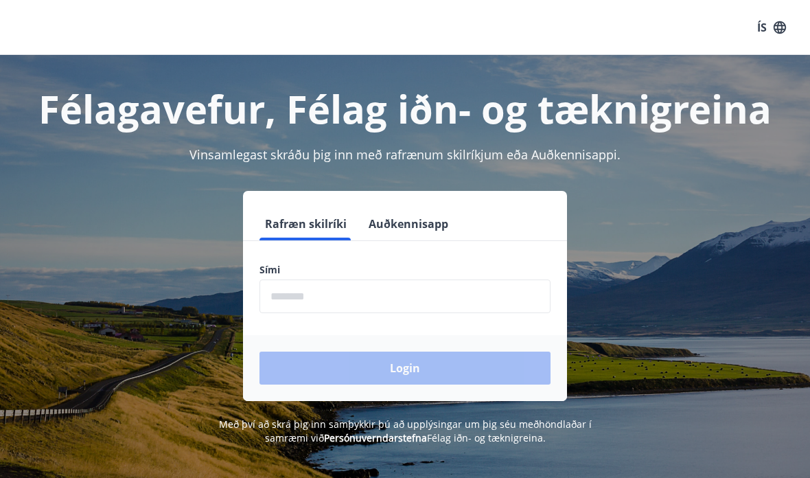
click at [409, 229] on button "Auðkennisapp" at bounding box center [408, 223] width 91 height 33
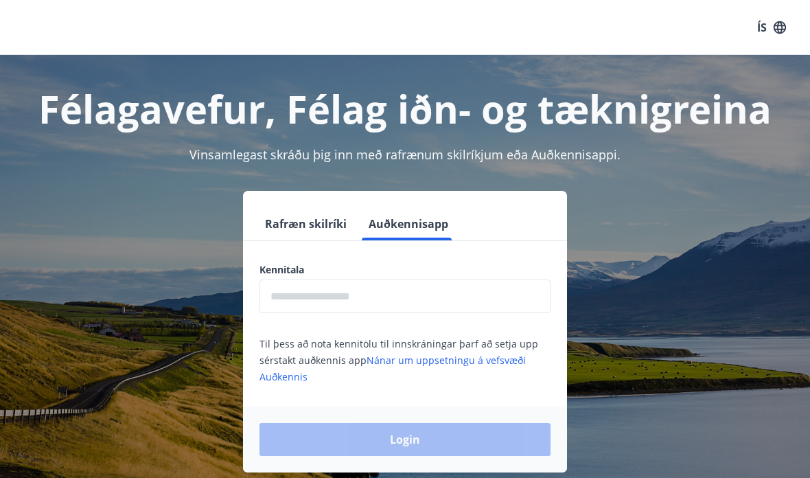
click at [351, 286] on input "text" at bounding box center [404, 296] width 291 height 34
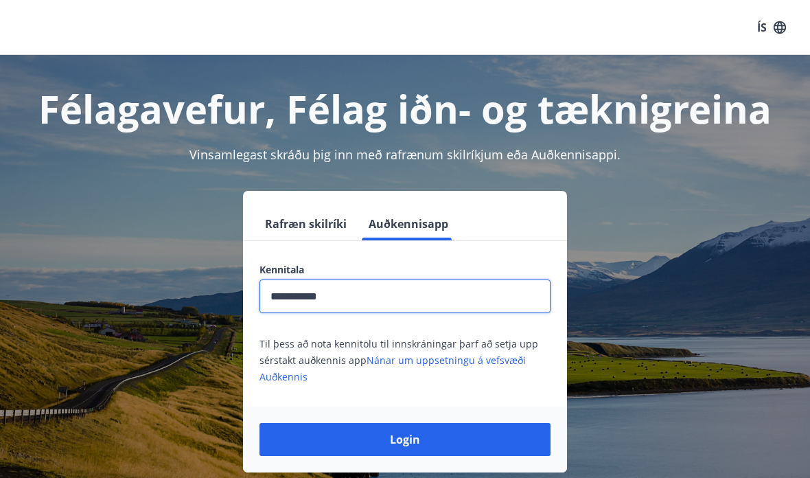
type input "**********"
click at [405, 439] on button "Login" at bounding box center [404, 439] width 291 height 33
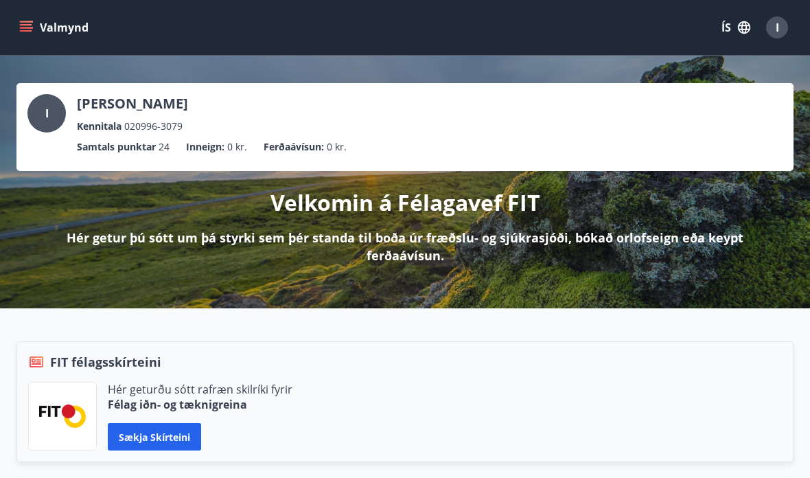
click at [31, 28] on icon "menu" at bounding box center [27, 27] width 15 height 1
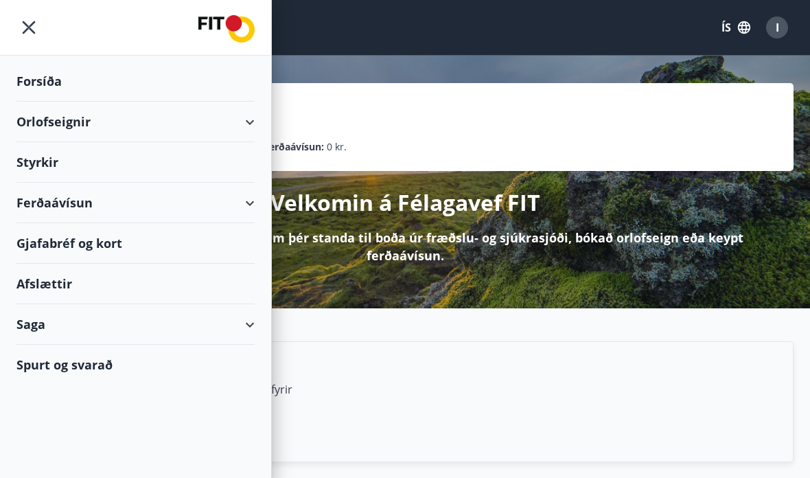
click at [165, 125] on div "Orlofseignir" at bounding box center [135, 122] width 238 height 41
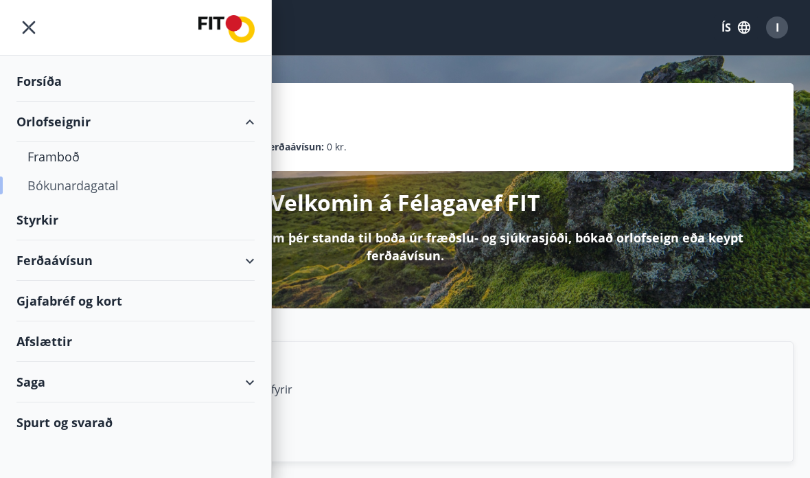
click at [98, 192] on div "Bókunardagatal" at bounding box center [135, 185] width 216 height 29
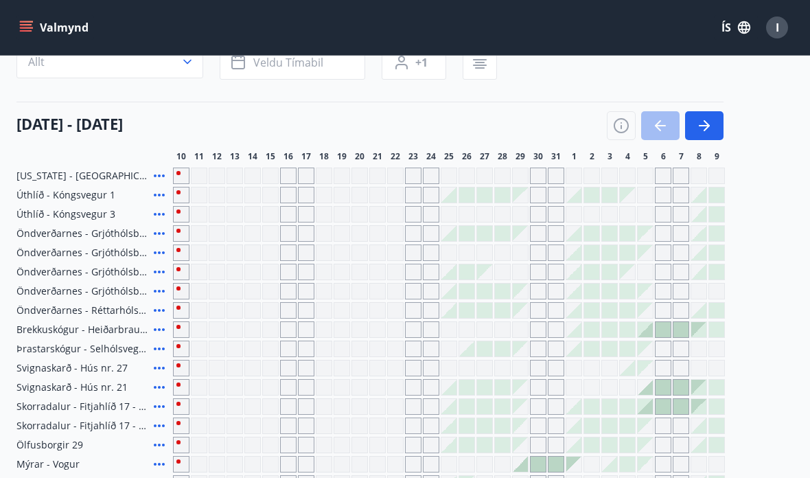
scroll to position [122, 0]
click at [704, 135] on button "button" at bounding box center [704, 124] width 38 height 29
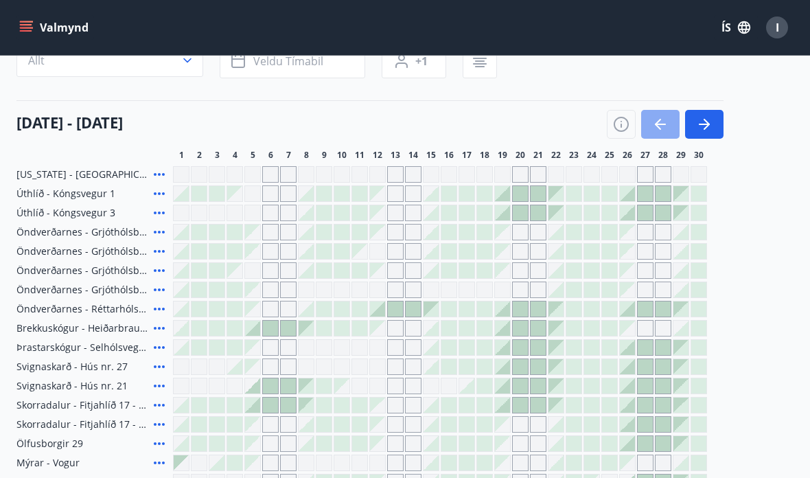
click at [659, 137] on button "button" at bounding box center [660, 124] width 38 height 29
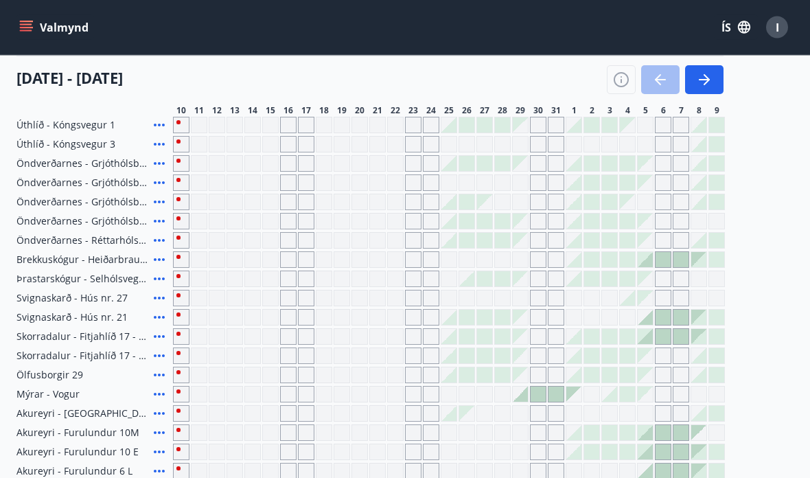
scroll to position [191, 0]
click at [653, 297] on div "Gráir dagar eru ekki bókanlegir" at bounding box center [645, 297] width 16 height 16
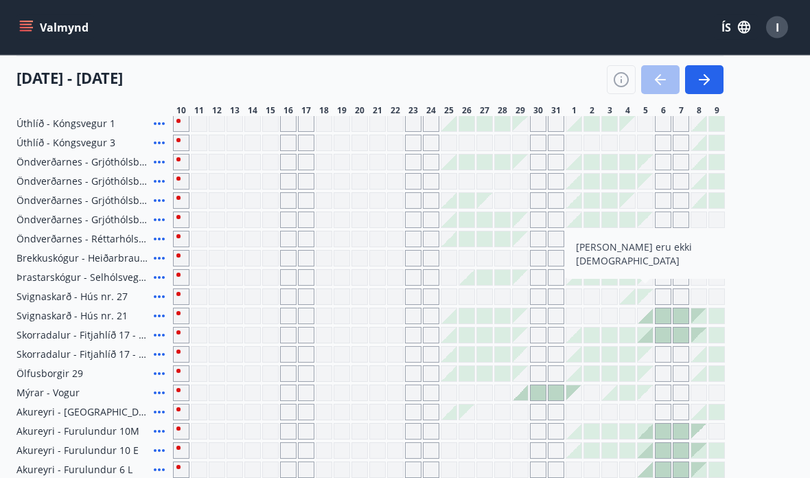
scroll to position [192, 0]
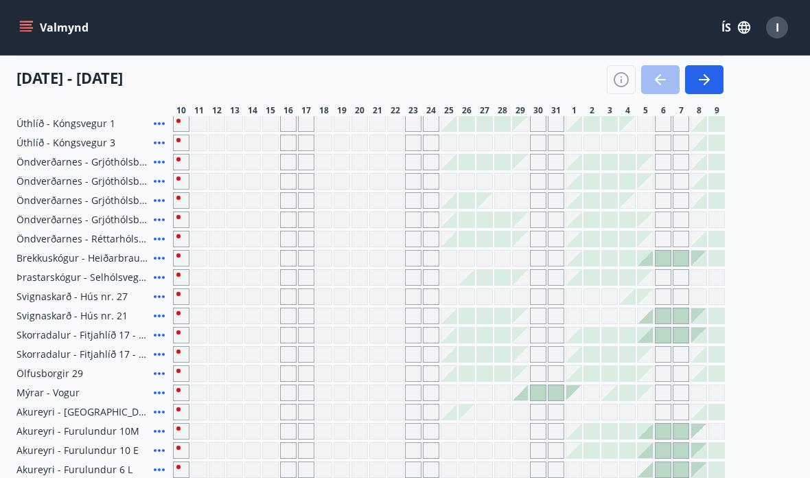
click at [594, 357] on div at bounding box center [591, 354] width 15 height 15
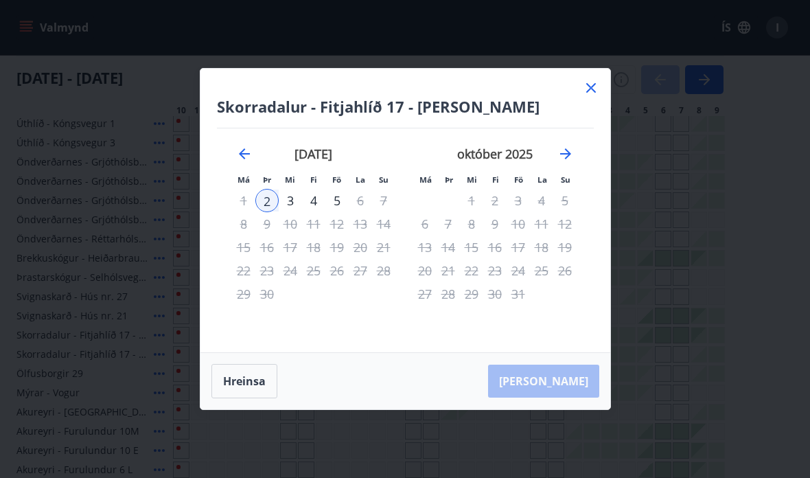
click at [590, 96] on icon at bounding box center [591, 88] width 16 height 16
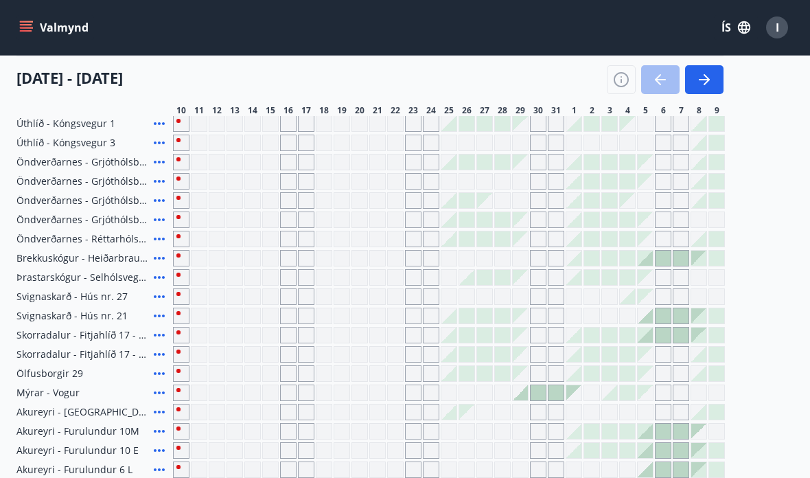
click at [645, 257] on div at bounding box center [645, 258] width 15 height 15
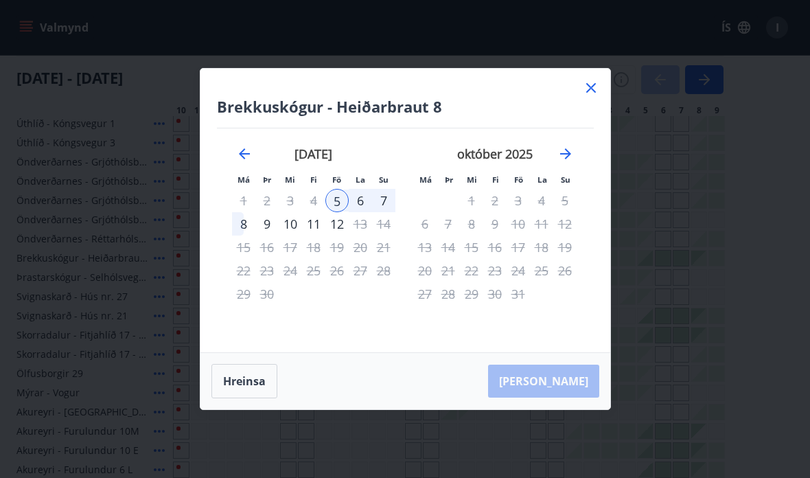
click at [592, 93] on icon at bounding box center [591, 88] width 10 height 10
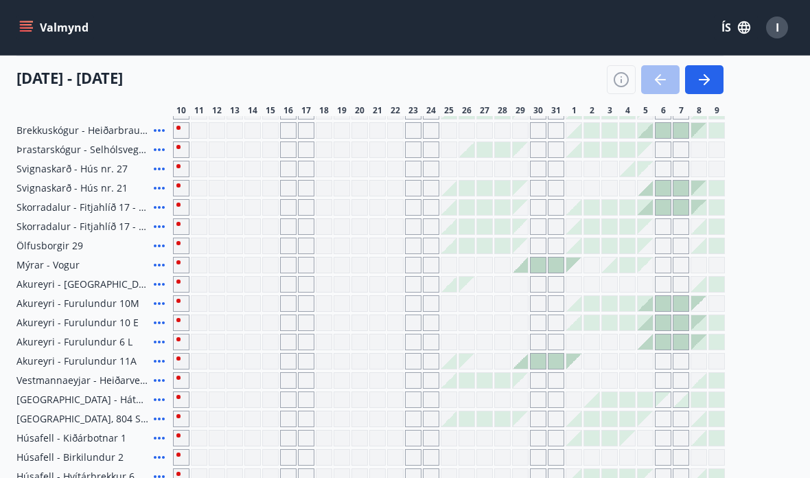
scroll to position [310, 0]
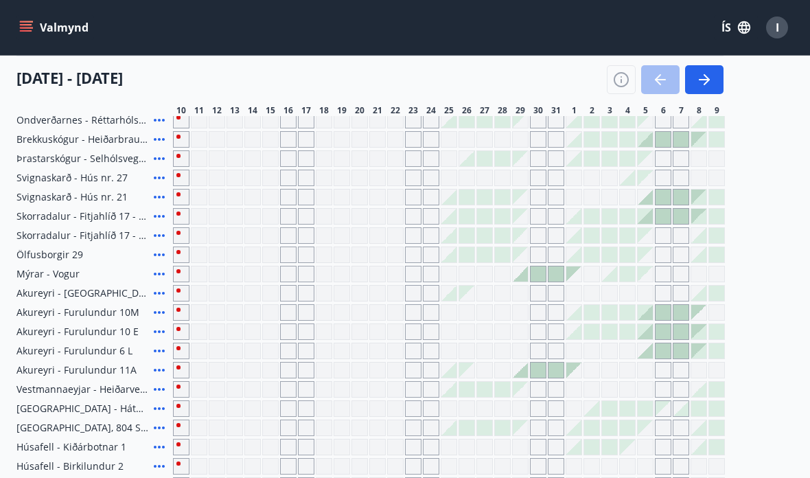
click at [103, 370] on span "Akureyri - Furulundur 11A" at bounding box center [76, 370] width 120 height 14
click at [155, 371] on icon at bounding box center [159, 370] width 11 height 3
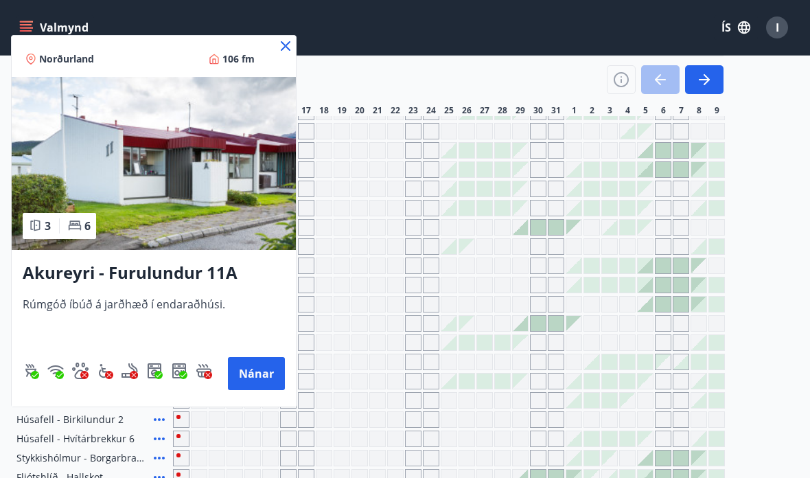
scroll to position [334, 0]
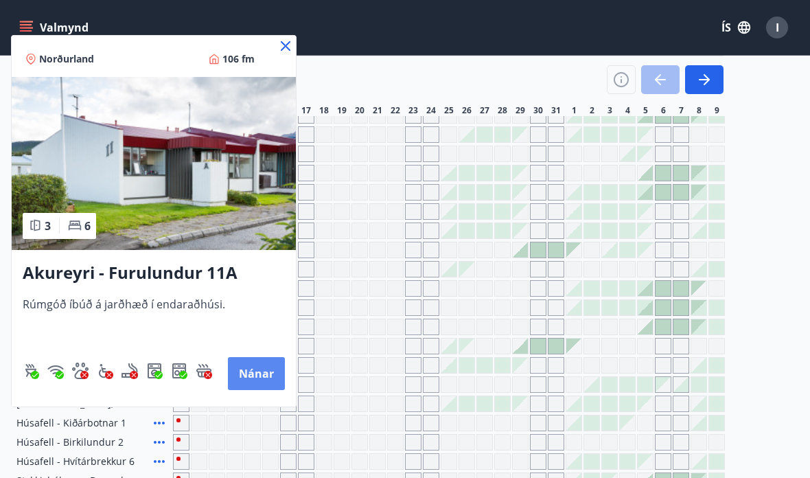
click at [251, 367] on button "Nánar" at bounding box center [256, 373] width 57 height 33
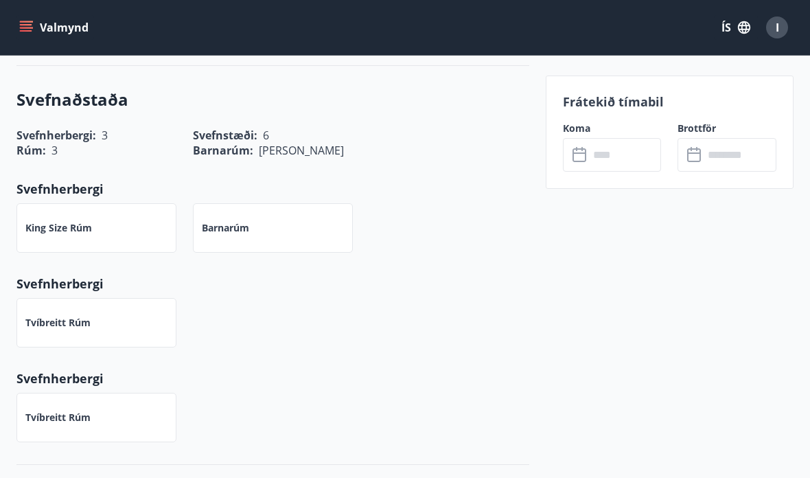
scroll to position [428, 0]
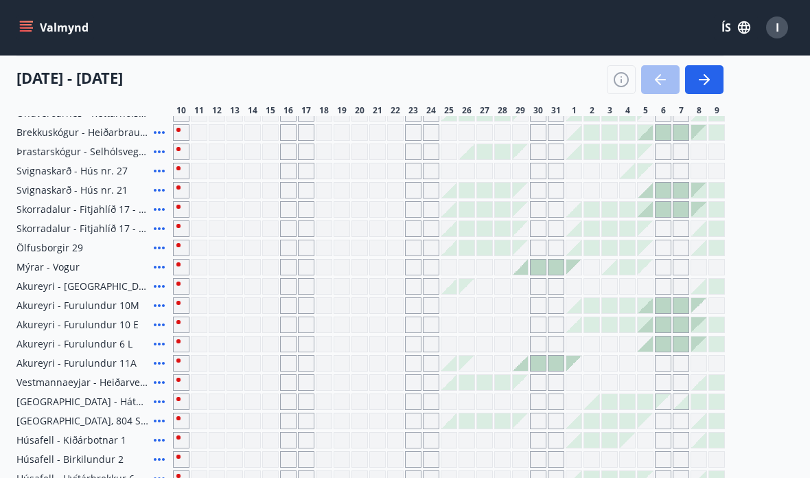
scroll to position [322, 0]
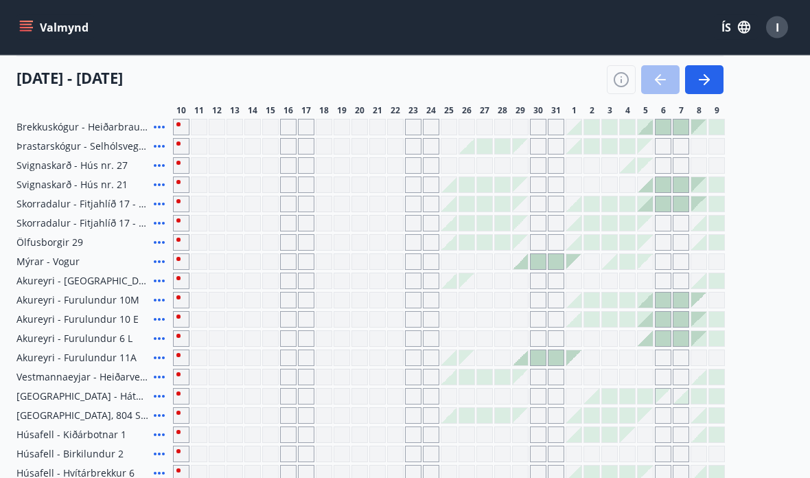
click at [524, 360] on div at bounding box center [520, 358] width 15 height 15
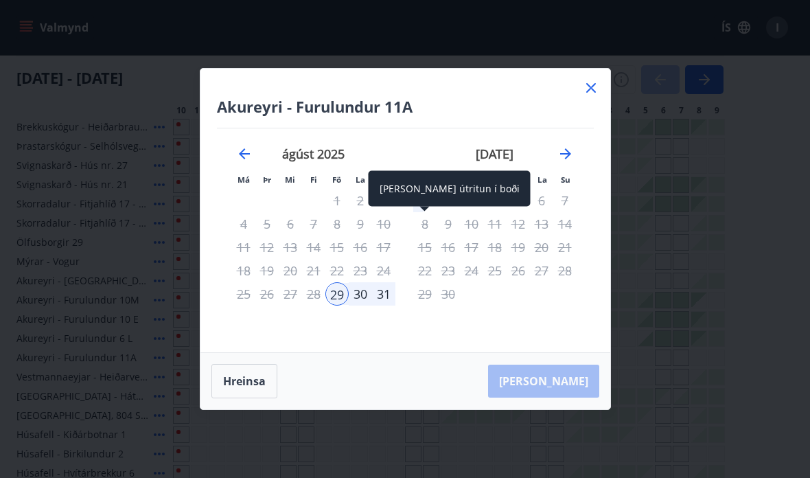
click at [422, 212] on div "1" at bounding box center [424, 200] width 23 height 23
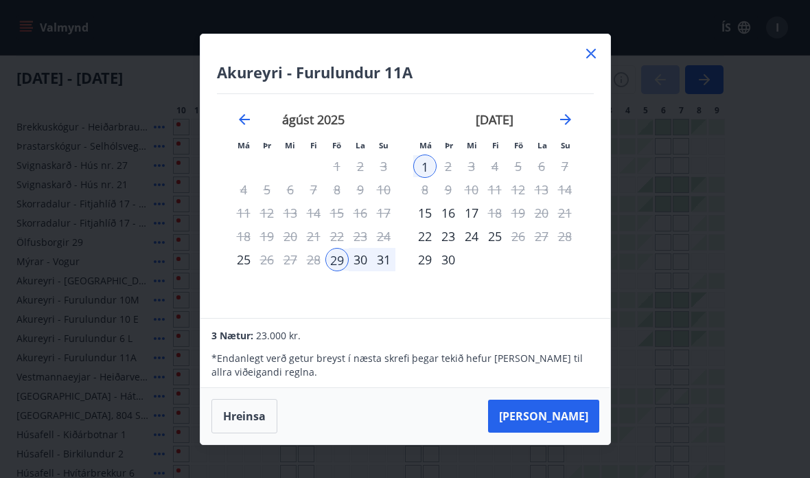
click at [589, 62] on icon at bounding box center [591, 53] width 16 height 16
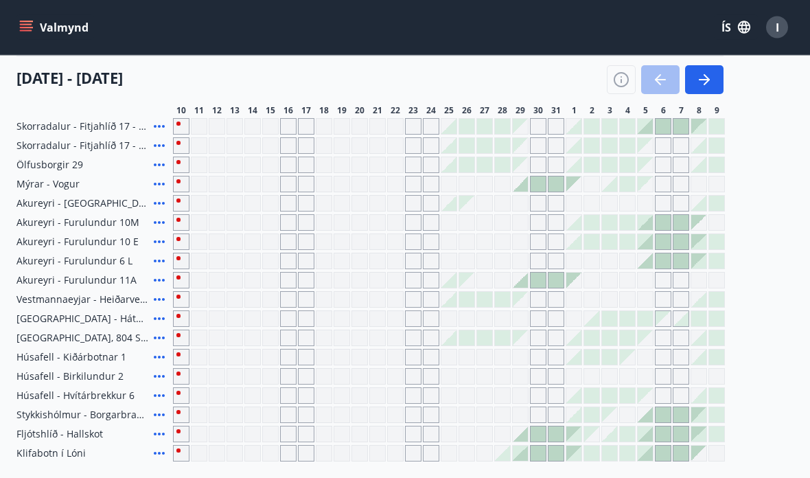
scroll to position [400, 0]
click at [526, 435] on div at bounding box center [520, 433] width 15 height 15
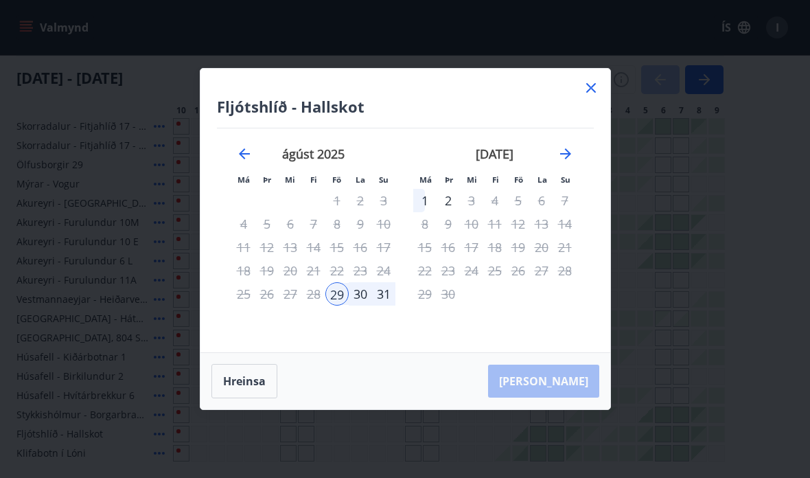
click at [588, 96] on icon at bounding box center [591, 88] width 16 height 16
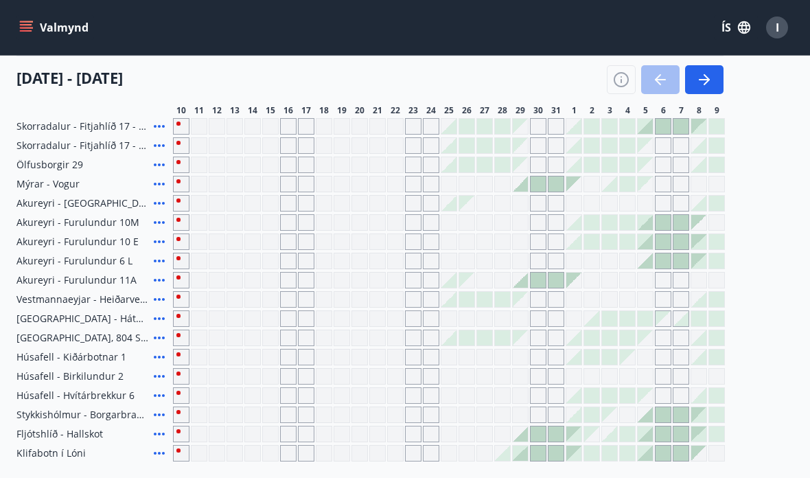
click at [160, 435] on icon at bounding box center [159, 433] width 11 height 3
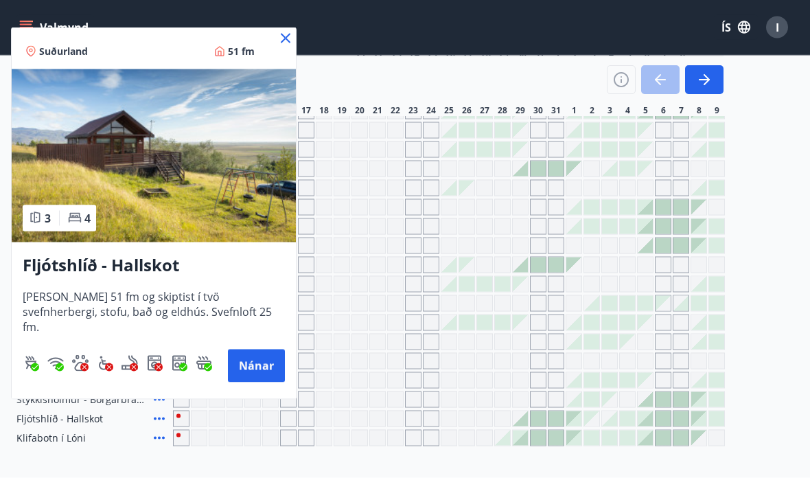
scroll to position [414, 0]
click at [219, 181] on img at bounding box center [154, 155] width 284 height 173
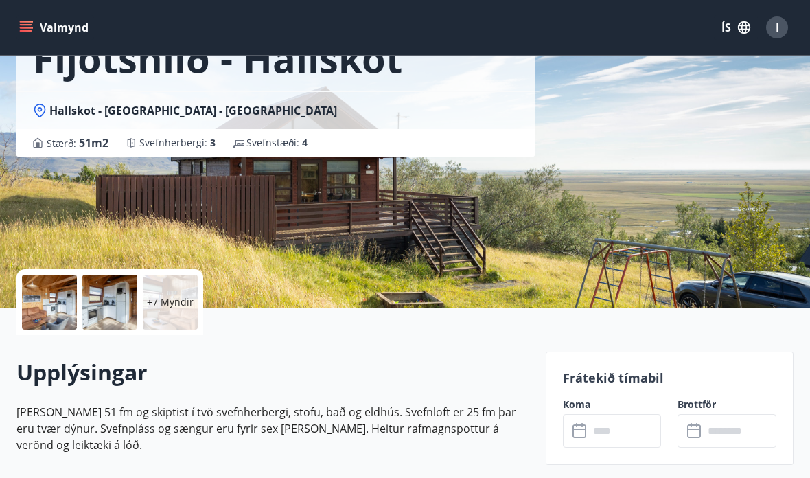
scroll to position [104, 0]
click at [183, 113] on span "Hallskot - [GEOGRAPHIC_DATA] - [GEOGRAPHIC_DATA]" at bounding box center [193, 111] width 288 height 15
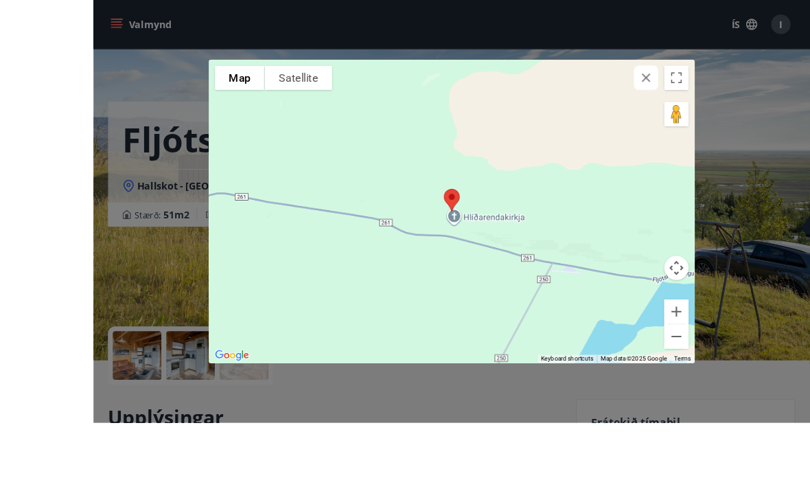
scroll to position [104, 0]
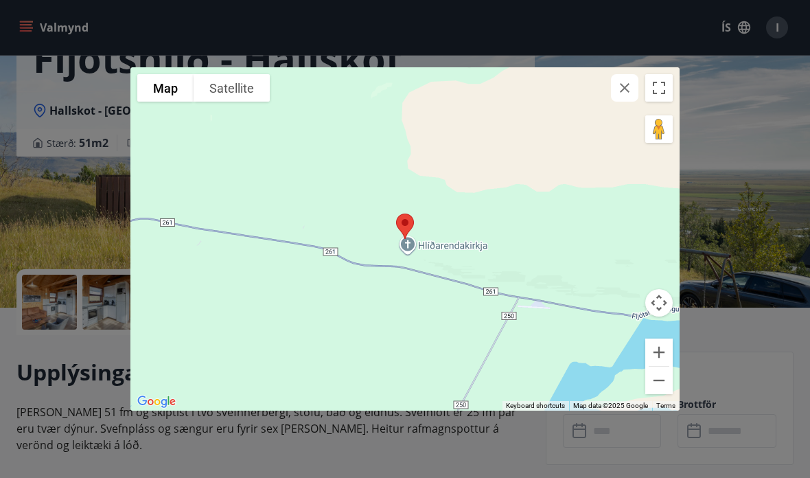
click at [627, 90] on icon "button" at bounding box center [625, 88] width 10 height 10
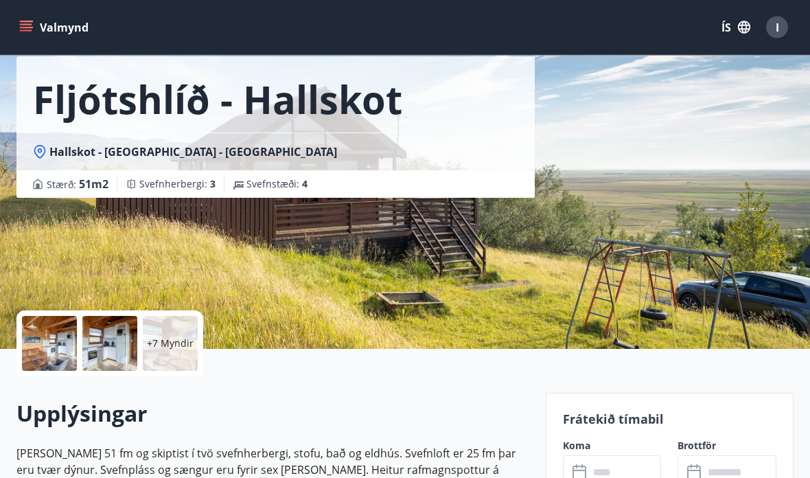
scroll to position [39, 0]
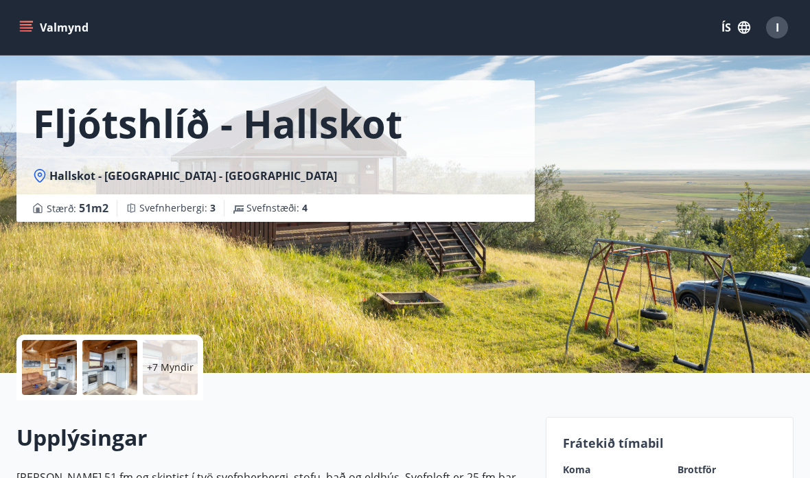
click at [178, 384] on div "+7 Myndir" at bounding box center [170, 367] width 55 height 55
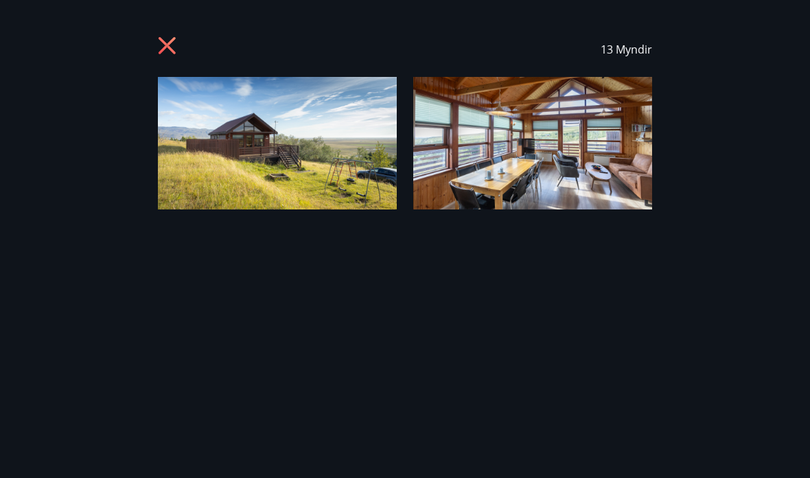
click at [165, 49] on icon at bounding box center [167, 45] width 17 height 17
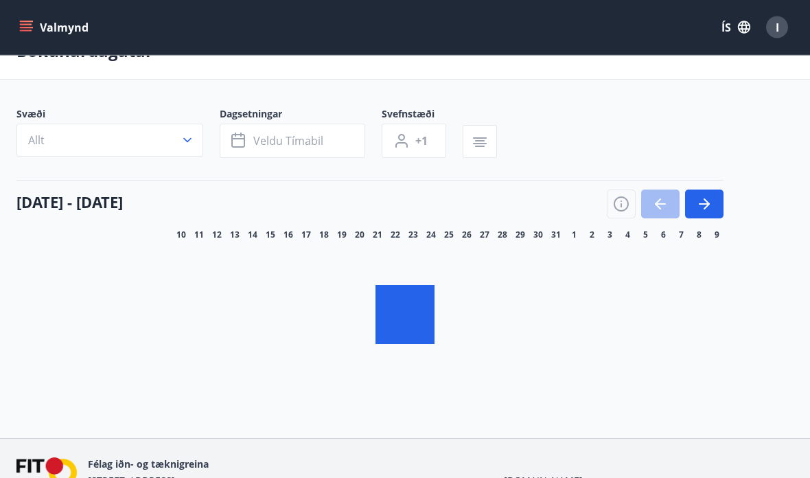
scroll to position [27, 0]
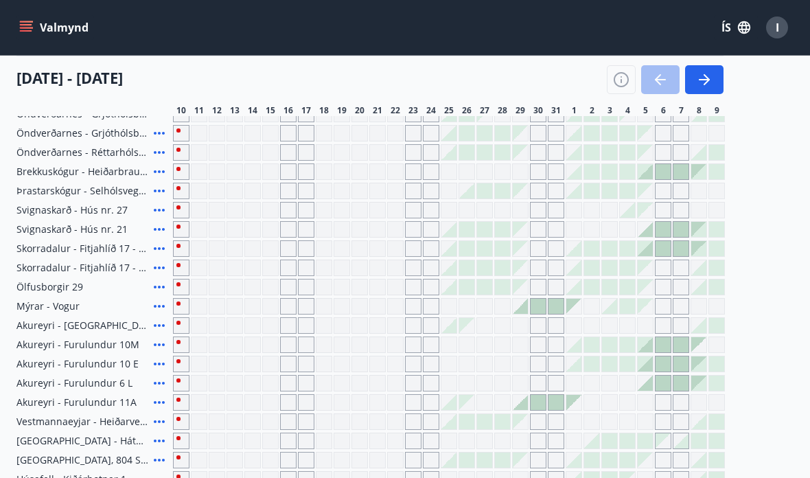
scroll to position [279, 0]
click at [520, 404] on div at bounding box center [520, 401] width 15 height 15
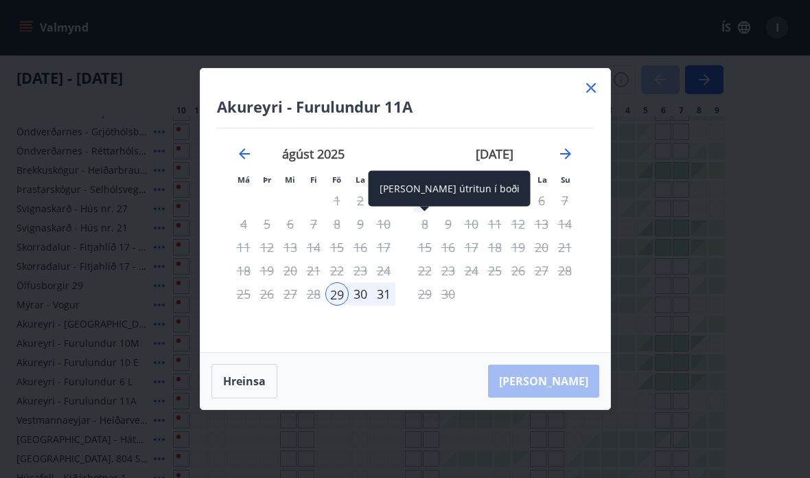
click at [418, 212] on div "1" at bounding box center [424, 200] width 23 height 23
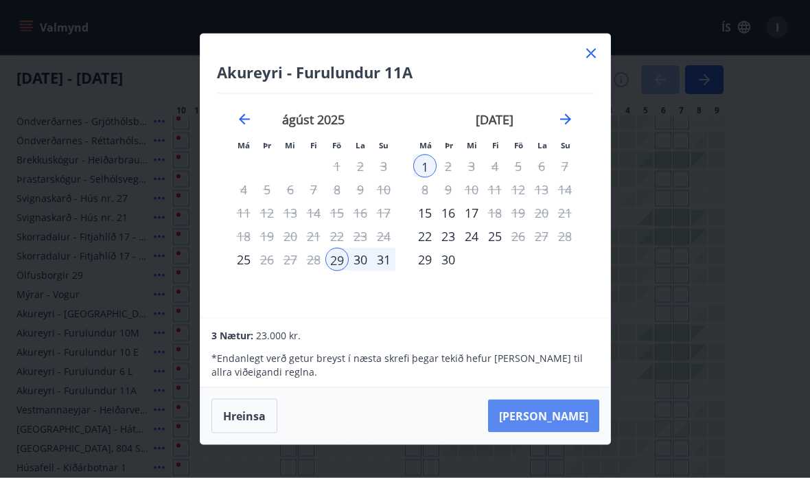
scroll to position [290, 0]
click at [543, 432] on button "[PERSON_NAME]" at bounding box center [543, 416] width 111 height 33
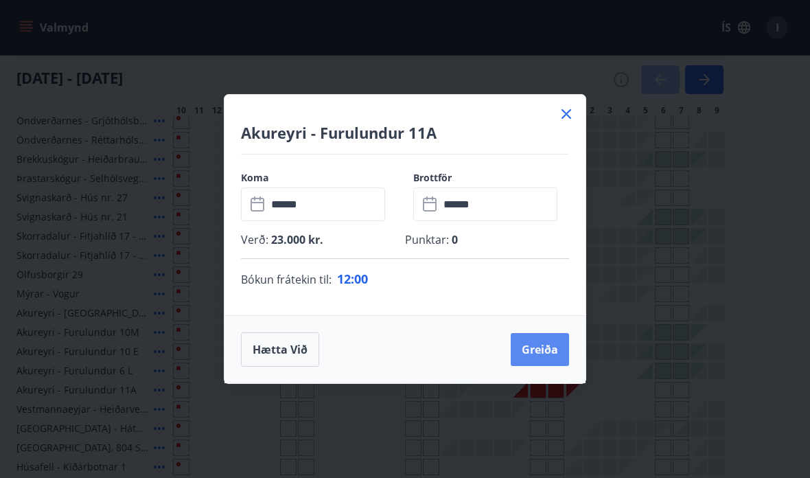
click at [535, 366] on button "Greiða" at bounding box center [540, 349] width 58 height 33
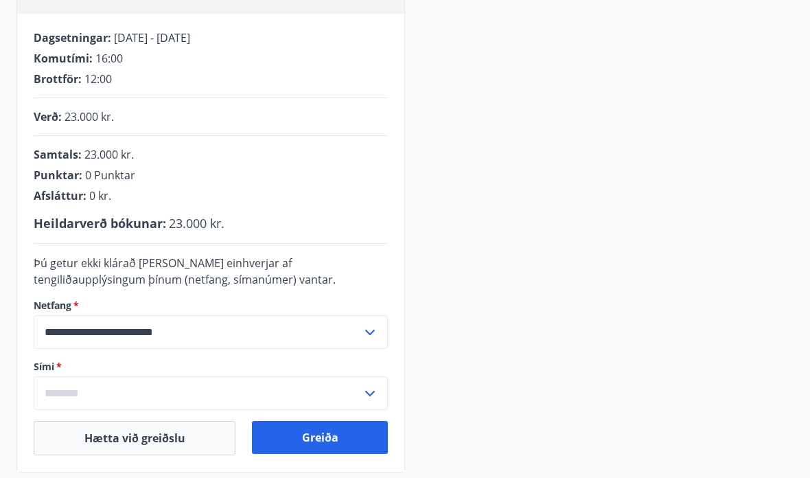
scroll to position [255, 0]
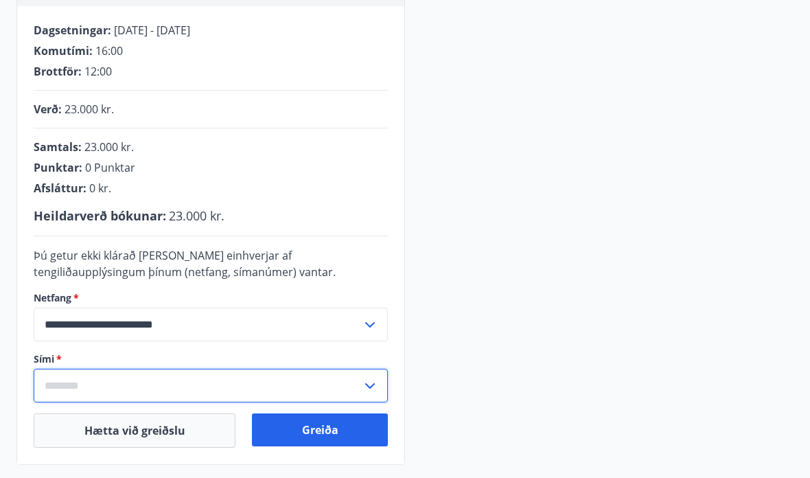
click at [277, 369] on input "text" at bounding box center [198, 386] width 328 height 34
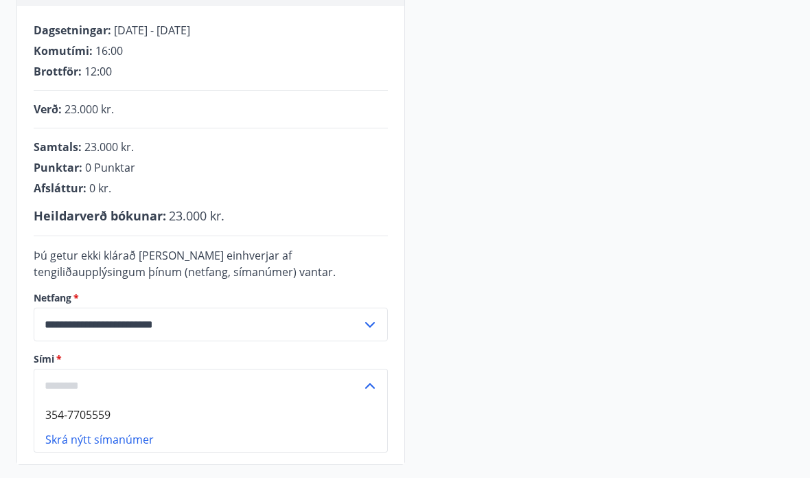
click at [50, 423] on li "354-7705559" at bounding box center [210, 414] width 353 height 25
type input "**********"
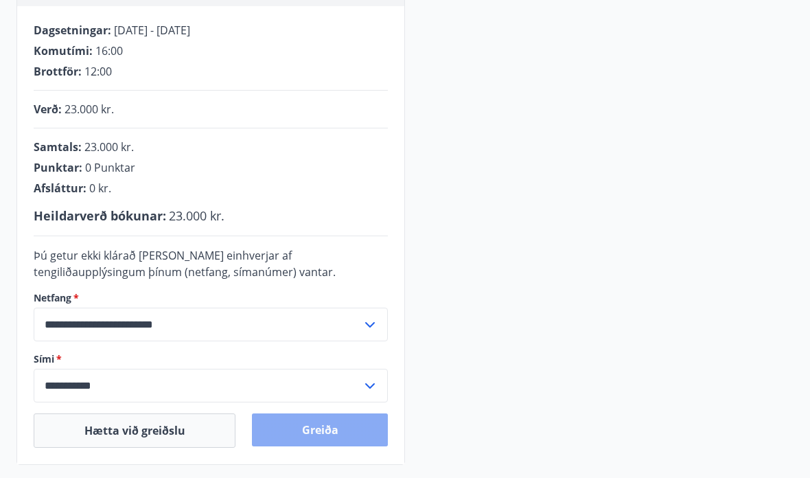
click at [316, 422] on button "Greiða" at bounding box center [320, 429] width 136 height 33
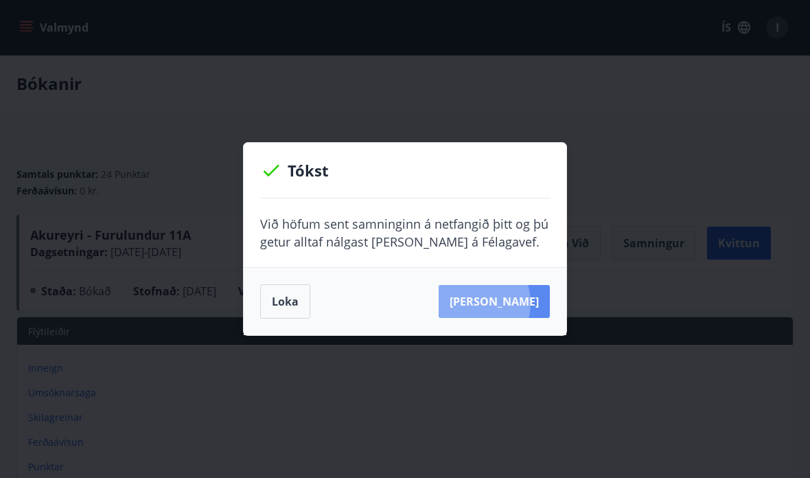
click at [493, 302] on button "[PERSON_NAME]" at bounding box center [494, 301] width 111 height 33
click at [298, 307] on button "Loka" at bounding box center [285, 301] width 50 height 34
